Goal: Book appointment/travel/reservation

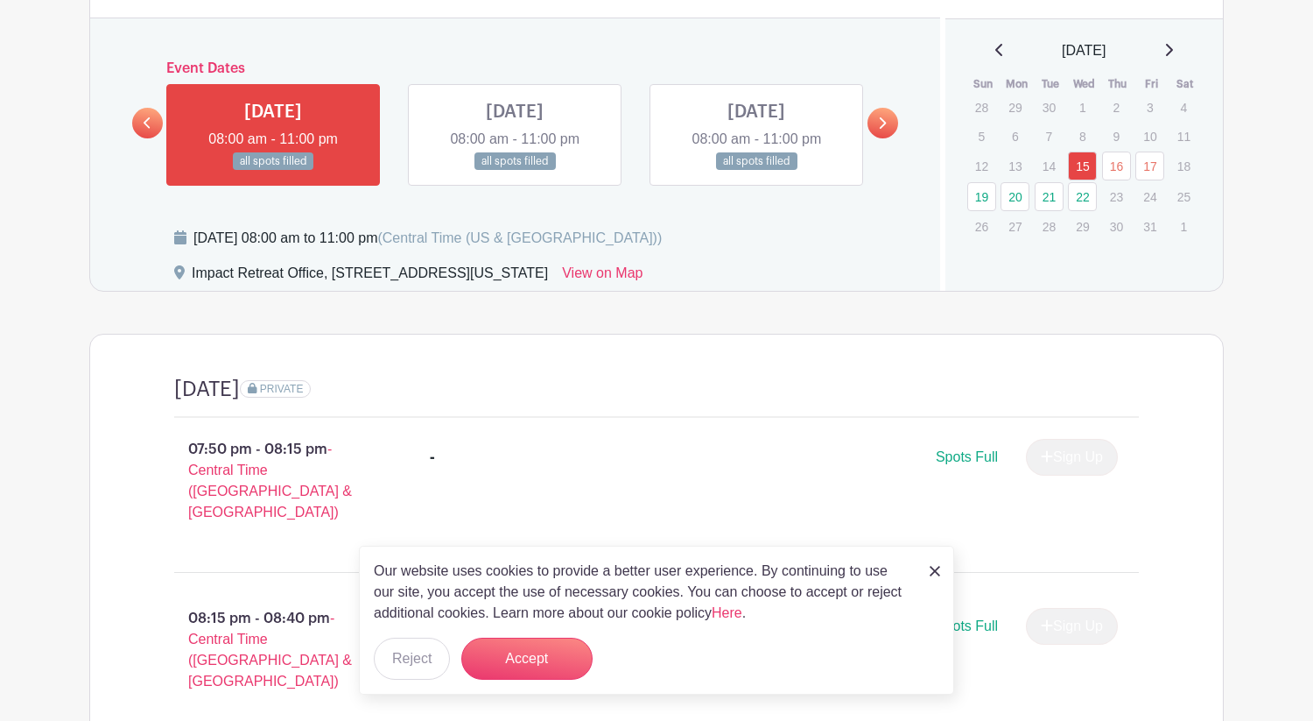
scroll to position [795, 0]
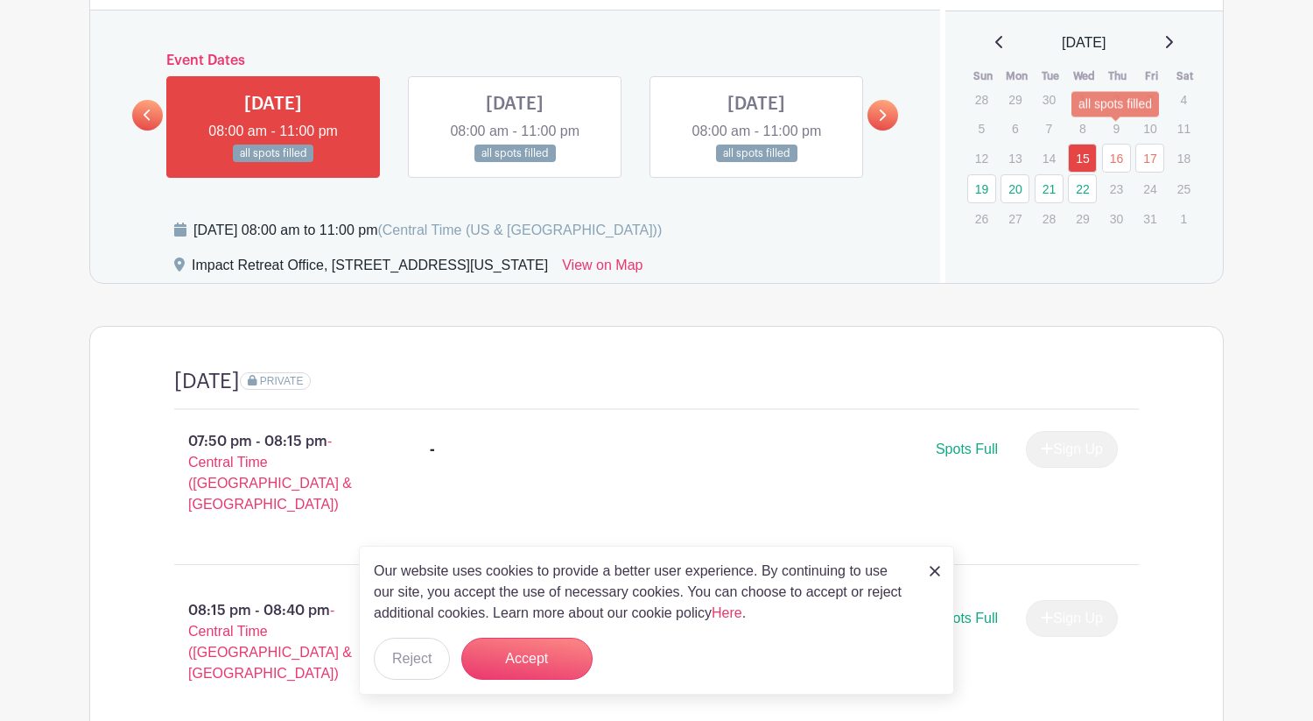
click at [1117, 144] on link "16" at bounding box center [1116, 158] width 29 height 29
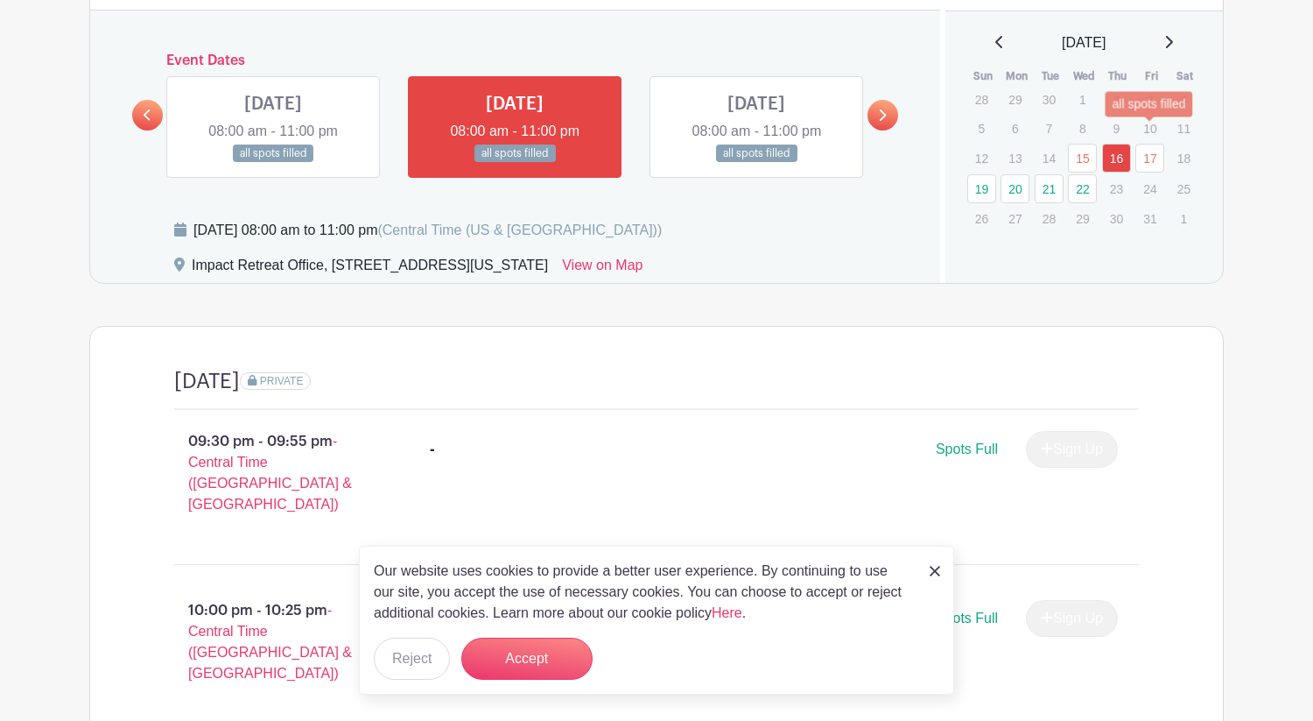
click at [1158, 144] on link "17" at bounding box center [1150, 158] width 29 height 29
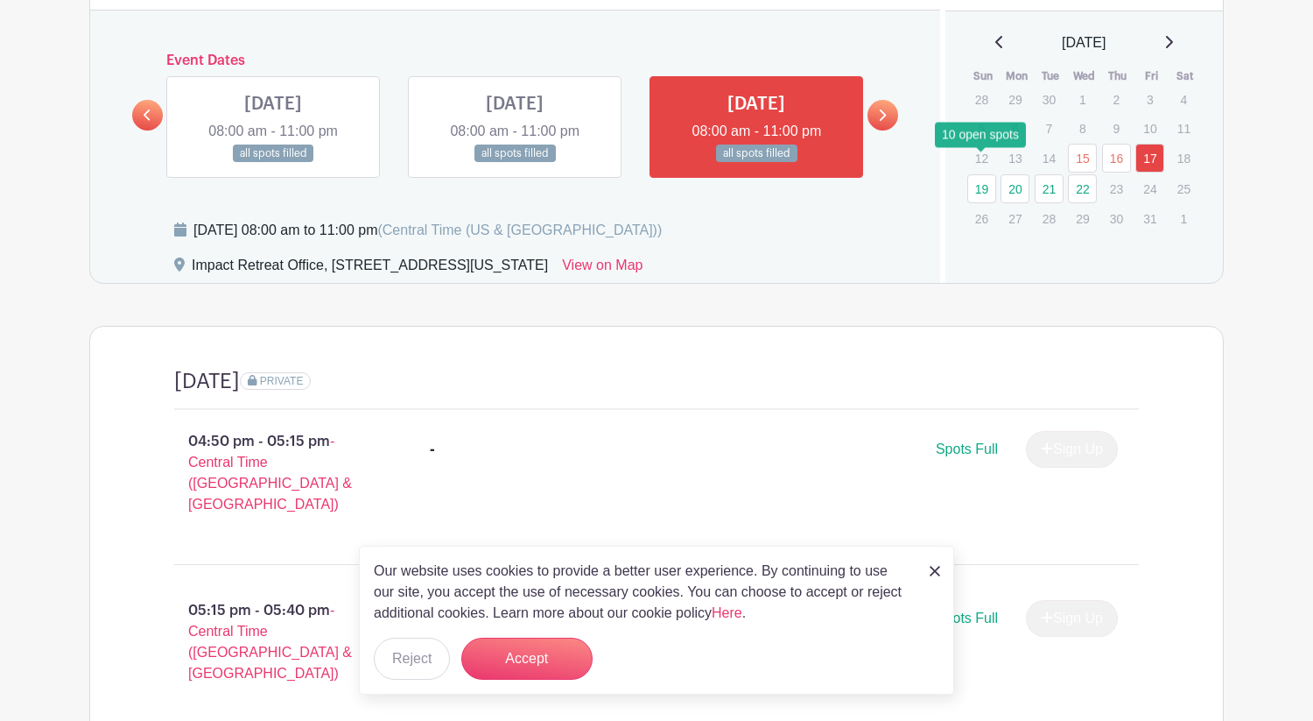
click at [993, 174] on link "19" at bounding box center [981, 188] width 29 height 29
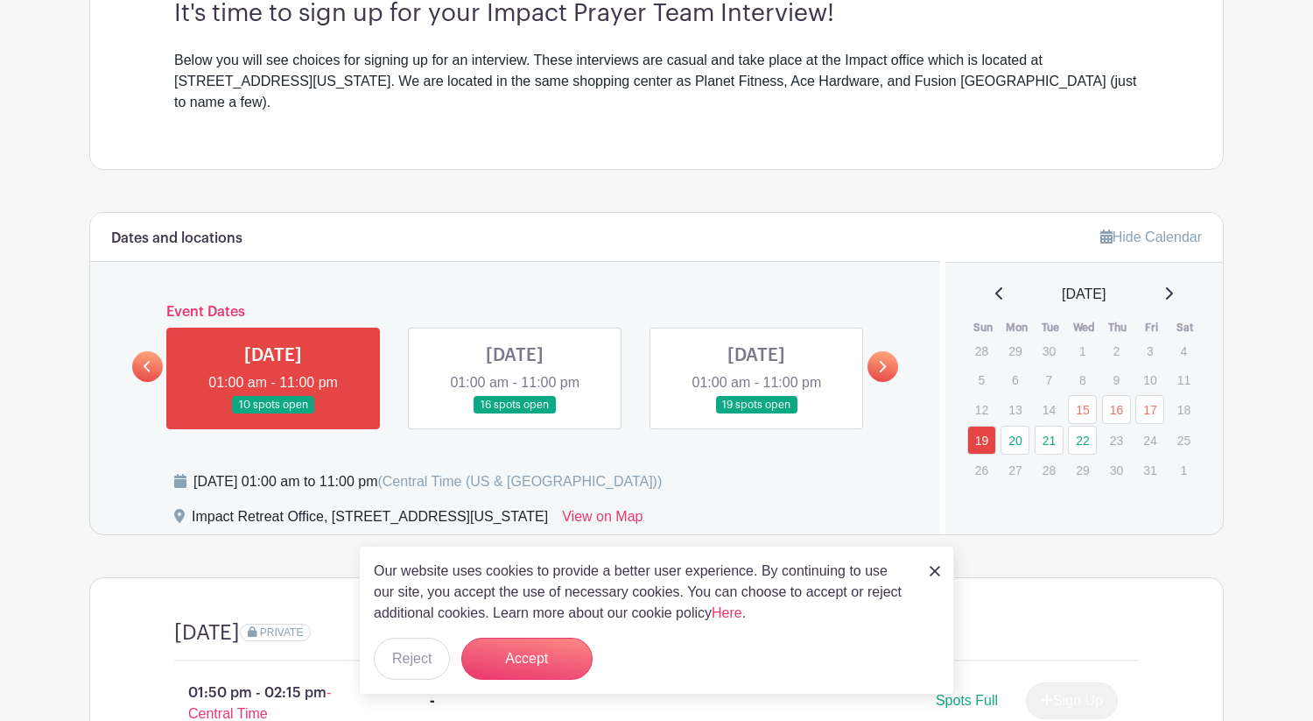
scroll to position [461, 0]
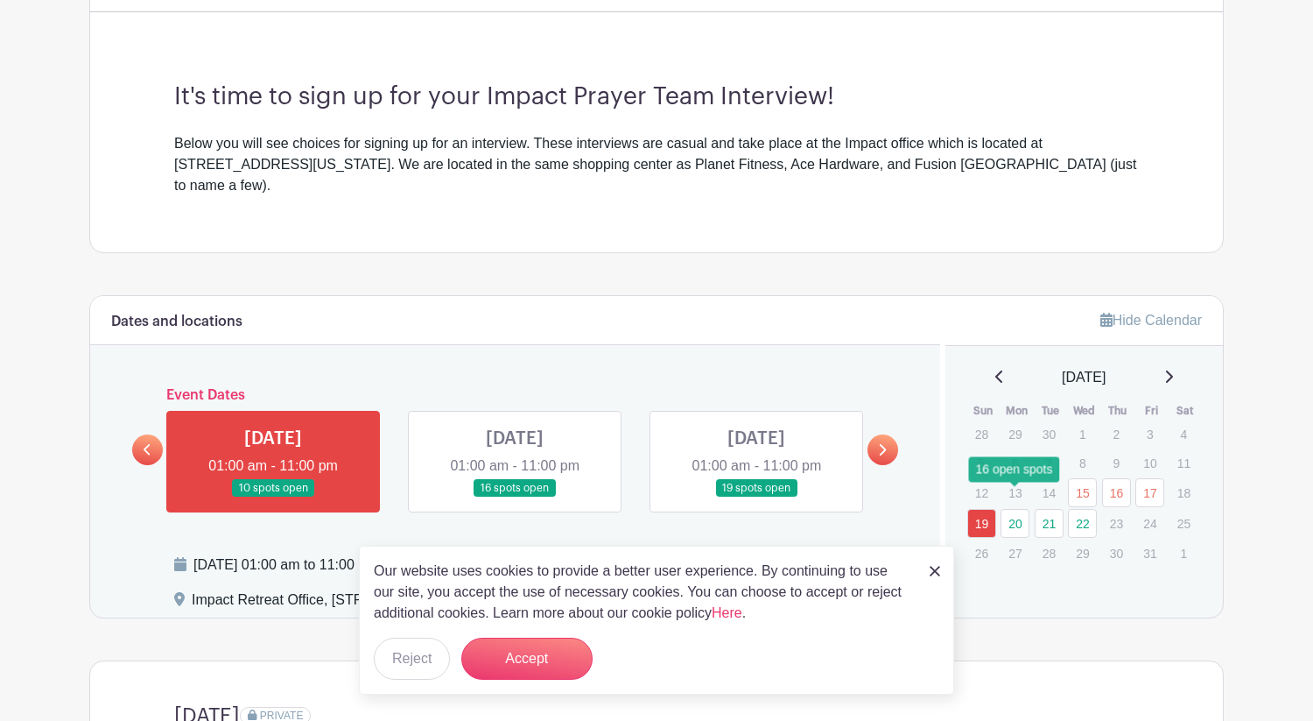
click at [1009, 509] on link "20" at bounding box center [1015, 523] width 29 height 29
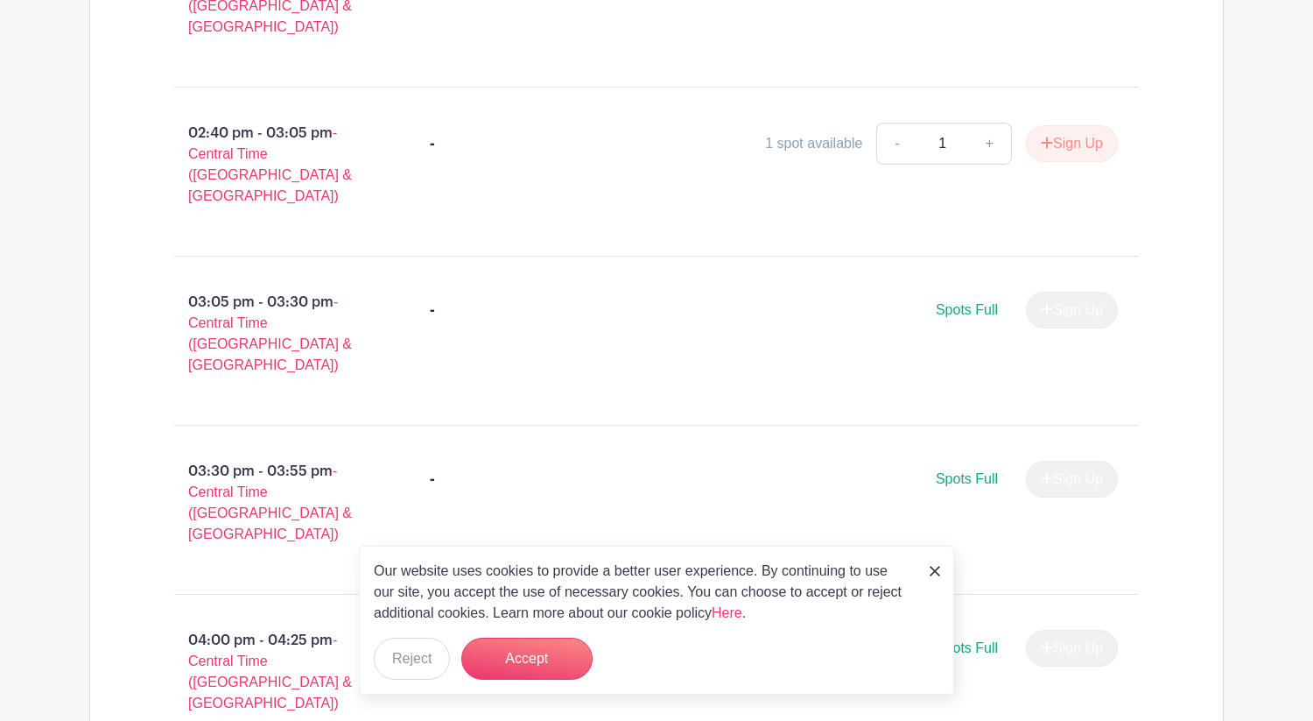
scroll to position [1773, 0]
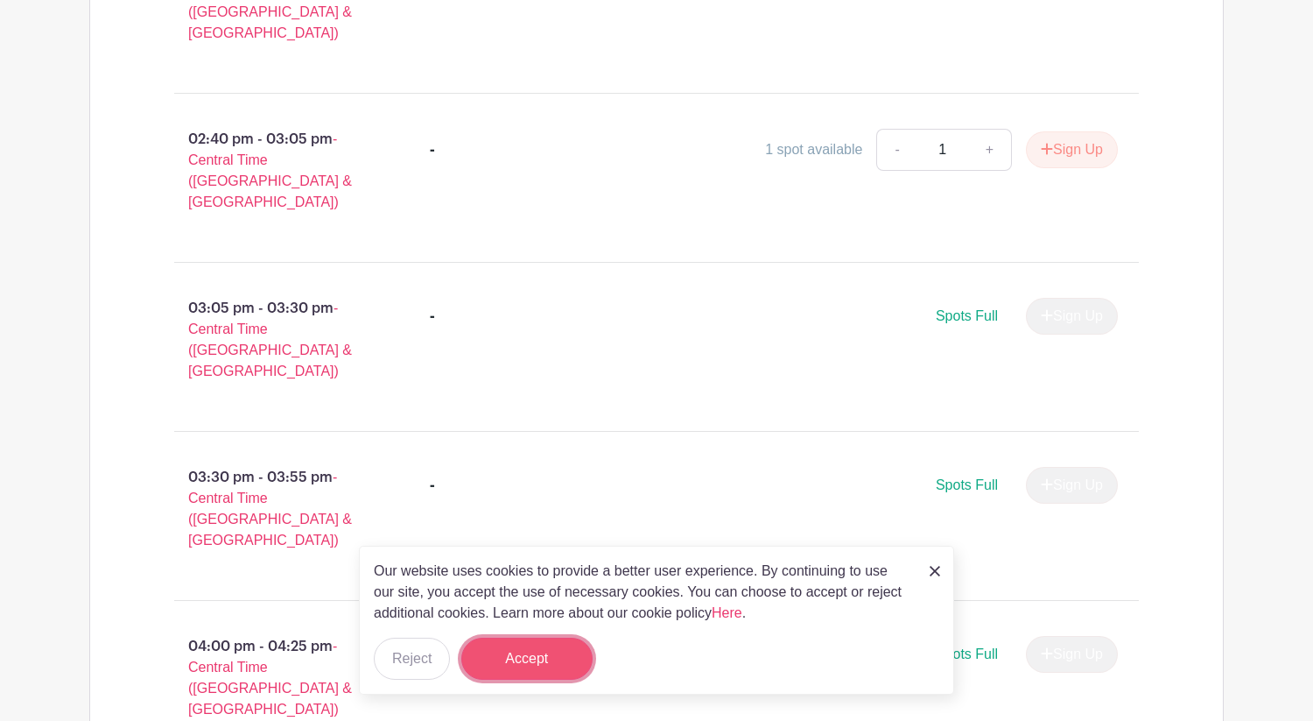
click at [535, 667] on button "Accept" at bounding box center [526, 658] width 131 height 42
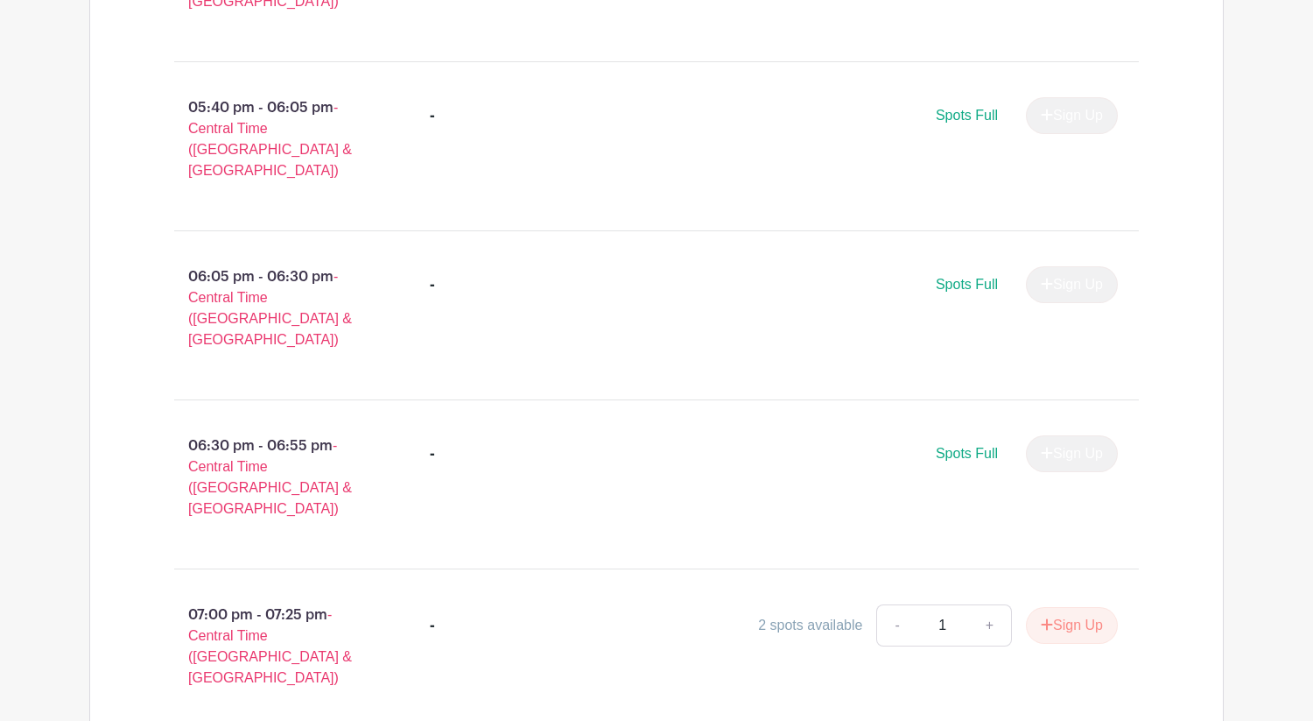
scroll to position [3094, 0]
